Goal: Book appointment/travel/reservation

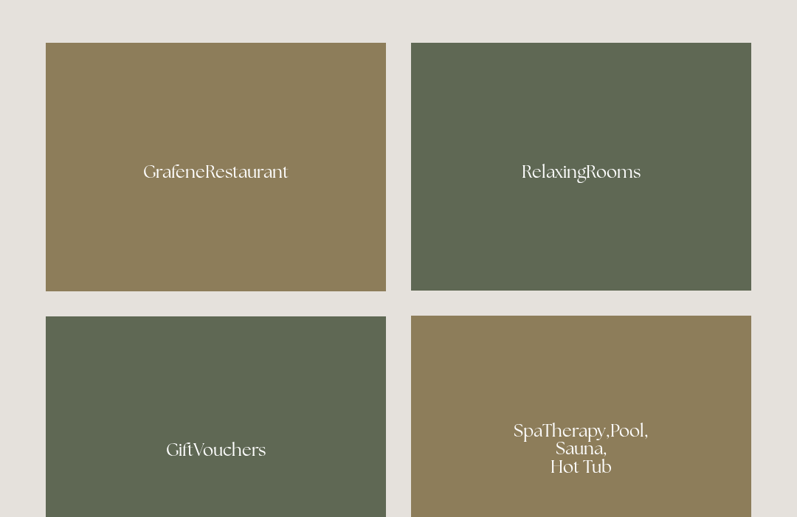
scroll to position [844, 0]
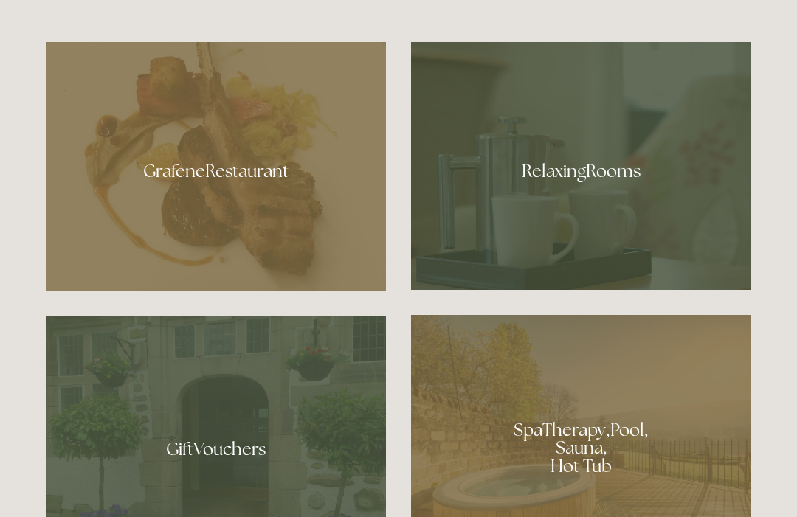
click at [590, 229] on div at bounding box center [581, 166] width 340 height 248
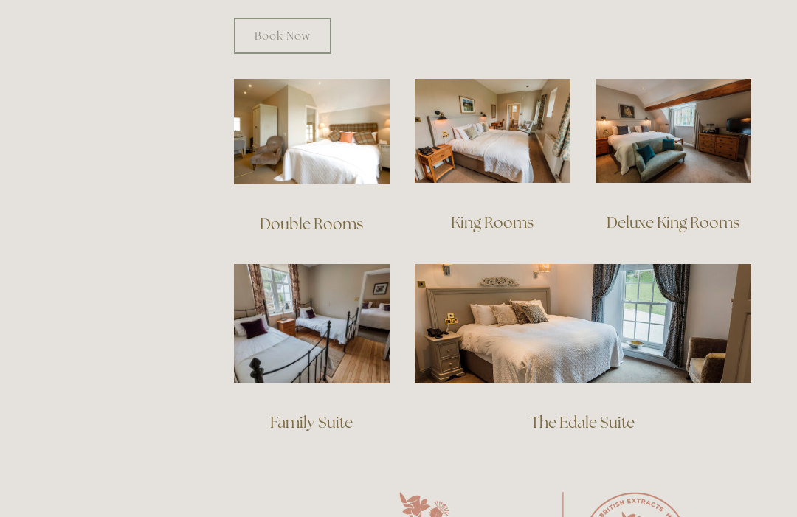
scroll to position [1006, 0]
click at [492, 157] on img at bounding box center [493, 131] width 156 height 104
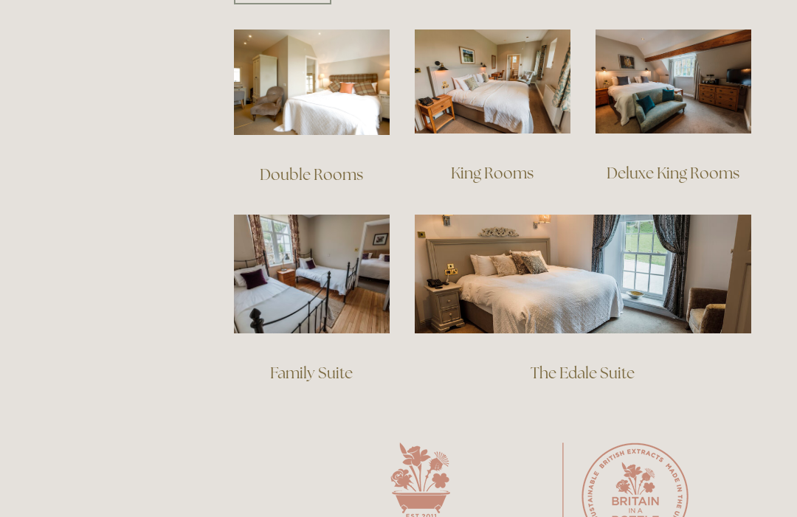
click at [660, 86] on img at bounding box center [674, 82] width 156 height 104
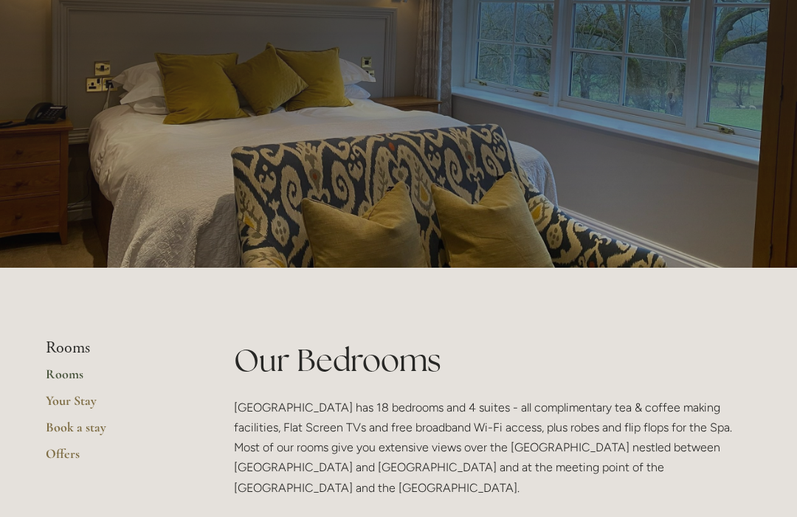
scroll to position [0, 0]
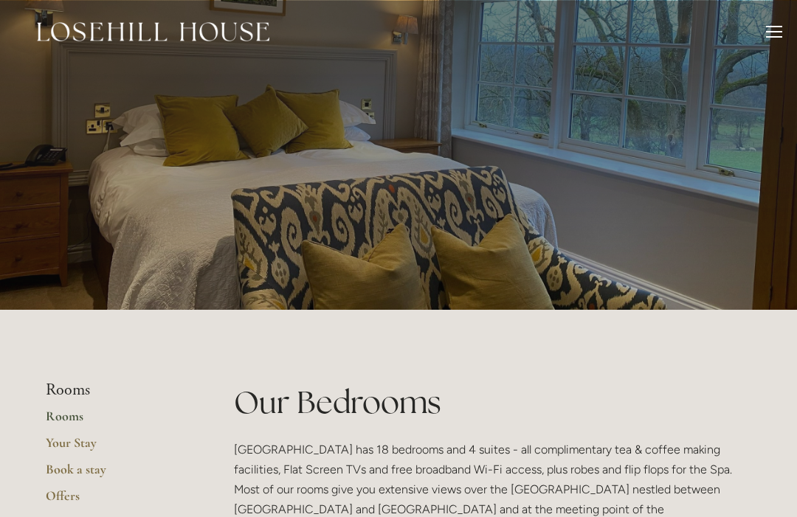
click at [754, 56] on div "Rooms Rooms Your Stay Book a stay Offers Spa About" at bounding box center [399, 31] width 768 height 63
click at [769, 26] on div at bounding box center [774, 26] width 16 height 1
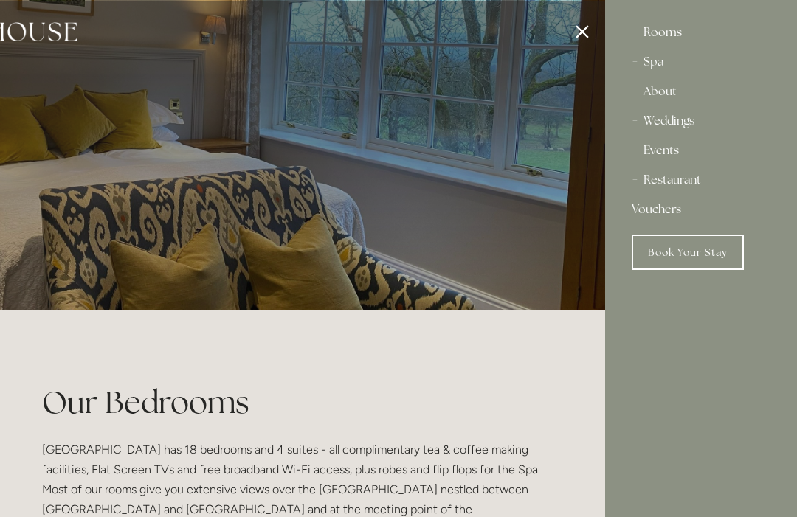
click at [665, 66] on div "Spa" at bounding box center [701, 62] width 139 height 30
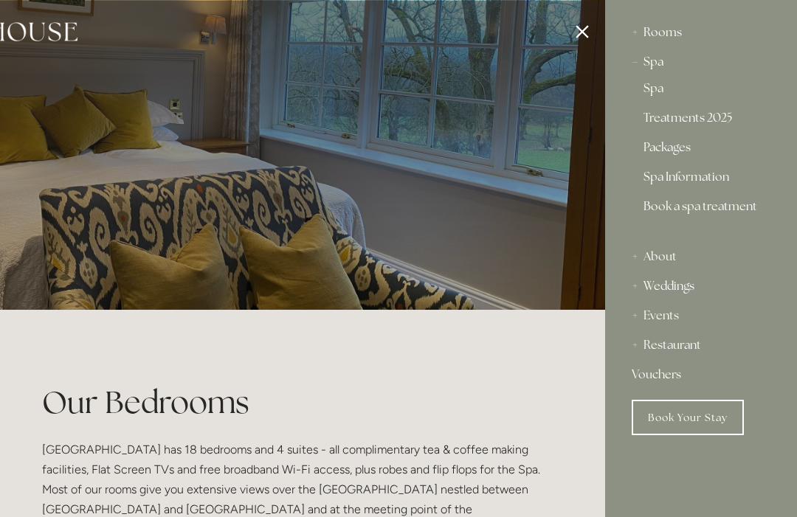
click at [683, 211] on link "Book a spa treatment" at bounding box center [701, 213] width 115 height 24
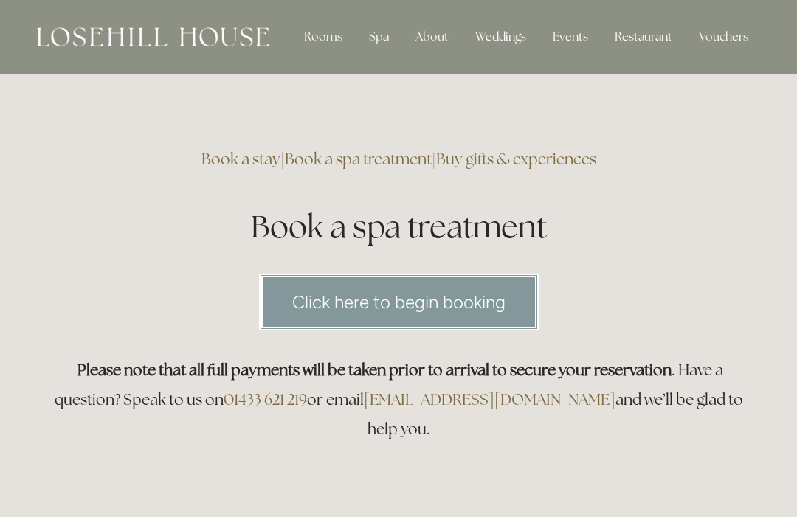
click at [381, 38] on div "Spa" at bounding box center [379, 37] width 44 height 30
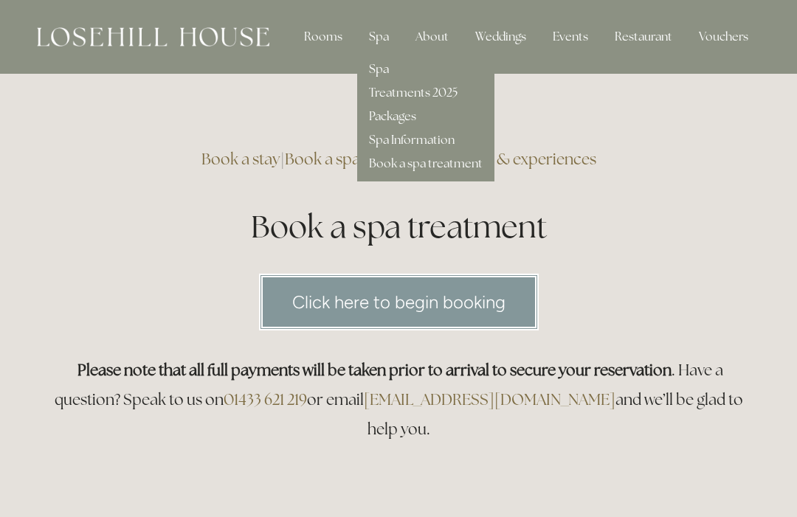
click at [440, 97] on link "Treatments 2025" at bounding box center [413, 92] width 89 height 15
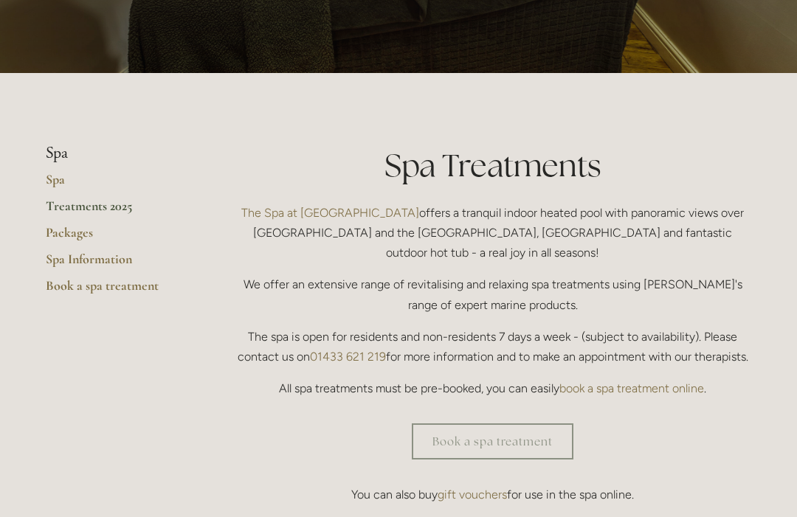
scroll to position [237, 0]
click at [118, 258] on link "Spa Information" at bounding box center [116, 264] width 141 height 27
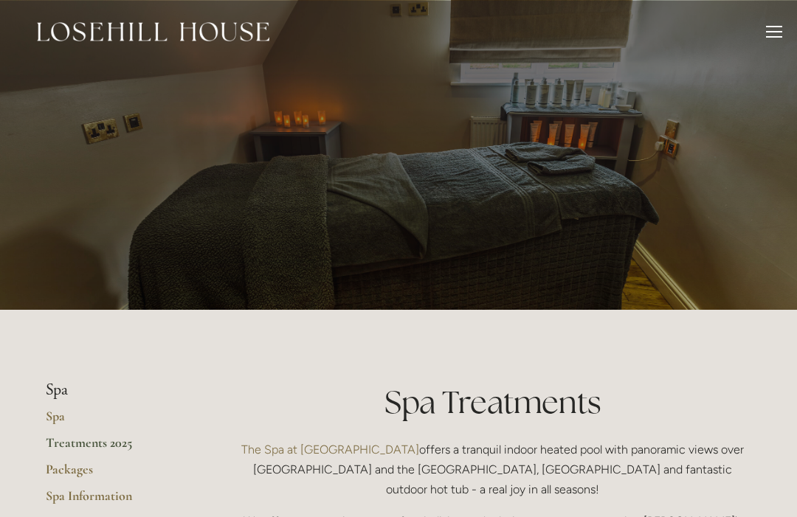
scroll to position [286, 0]
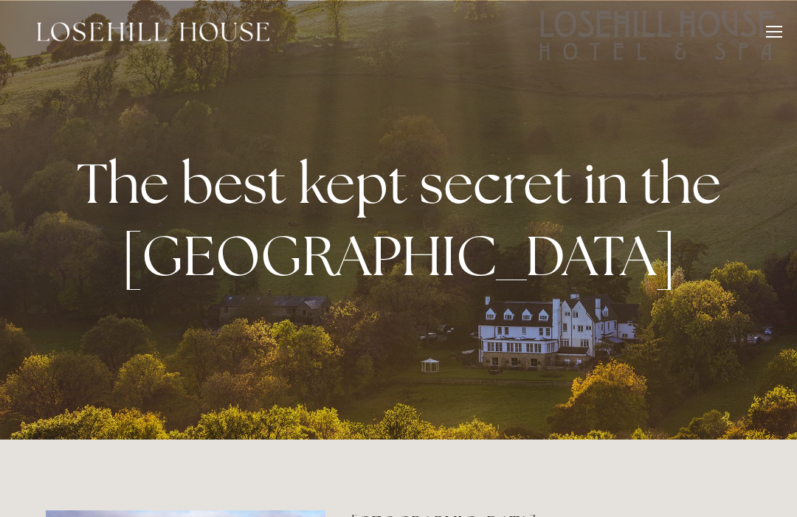
scroll to position [894, 0]
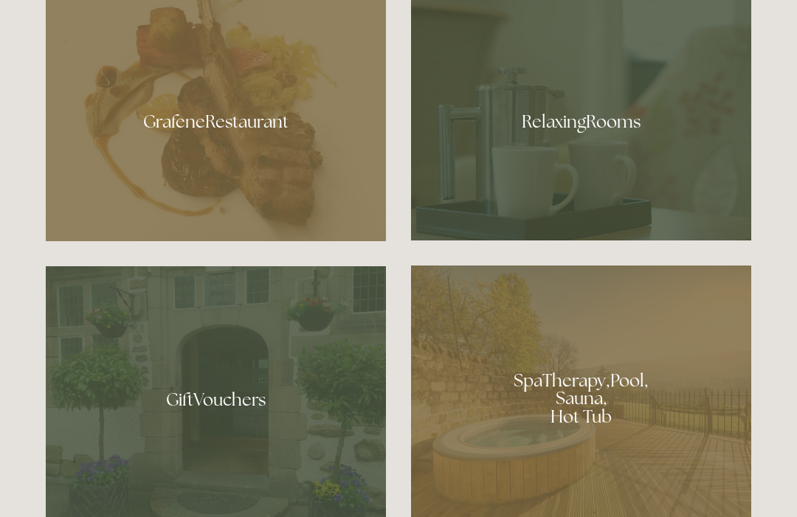
click at [613, 418] on div at bounding box center [581, 394] width 340 height 256
click at [235, 183] on div at bounding box center [216, 117] width 340 height 249
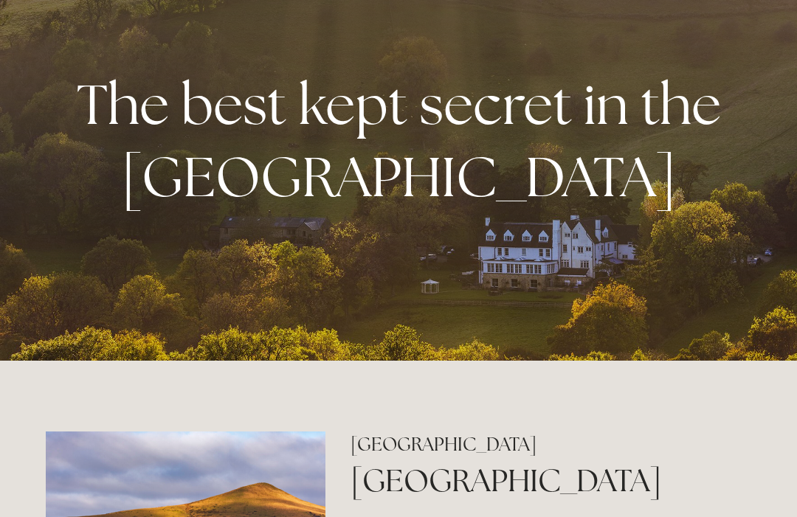
scroll to position [0, 0]
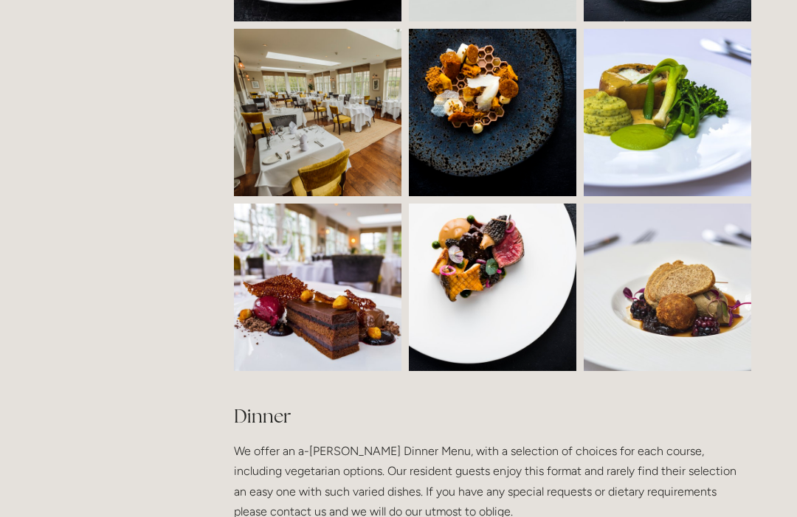
scroll to position [1358, 0]
